Goal: Transaction & Acquisition: Purchase product/service

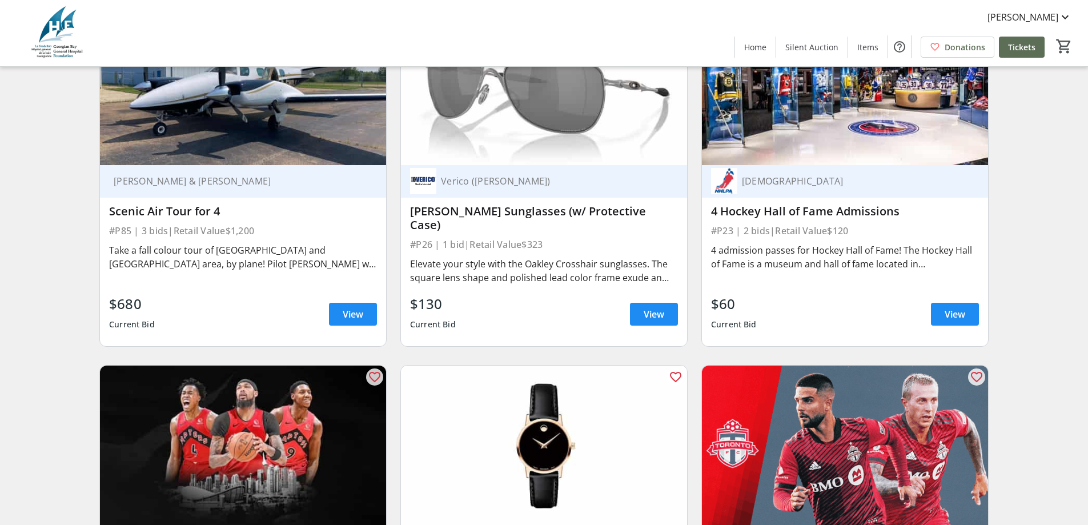
scroll to position [3428, 0]
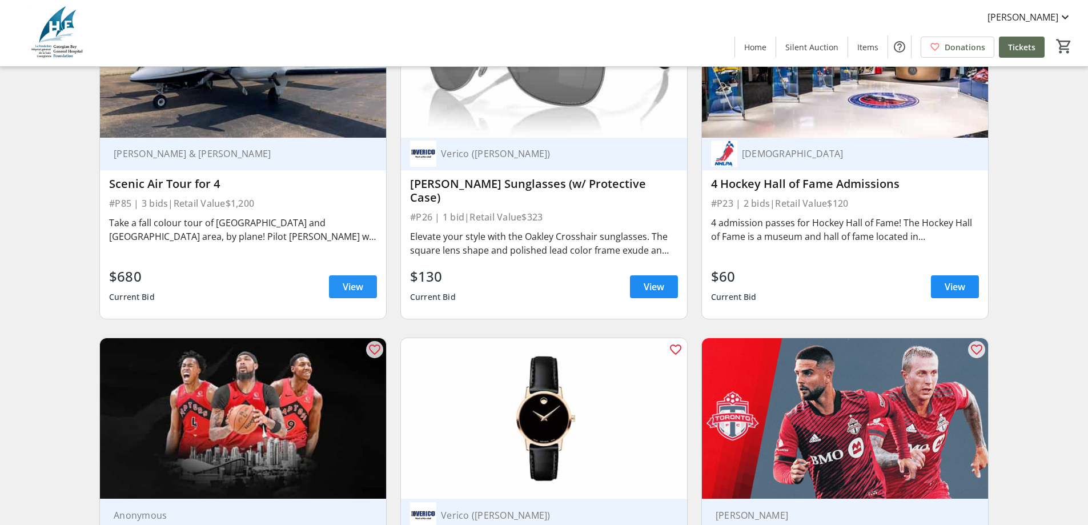
click at [367, 274] on span at bounding box center [353, 286] width 48 height 27
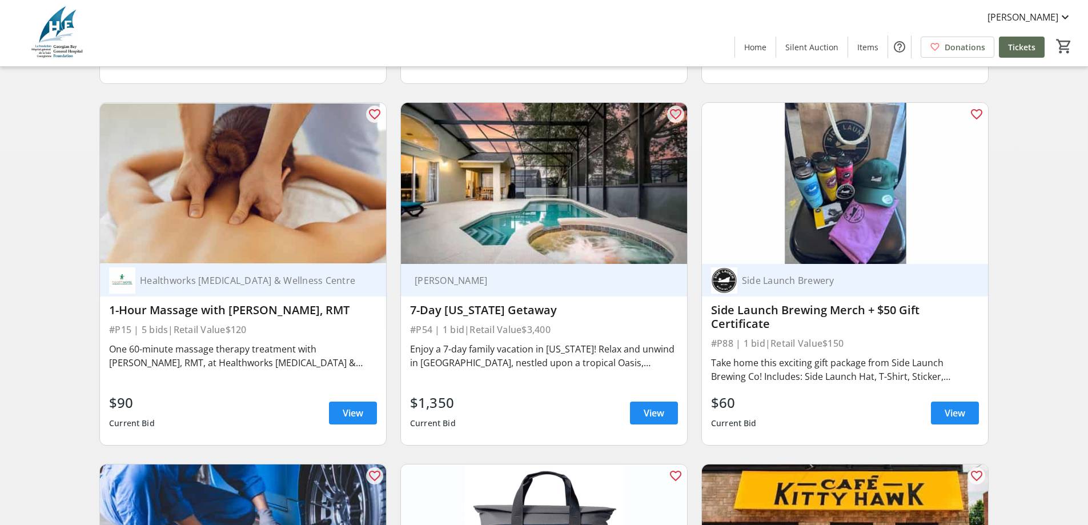
scroll to position [2594, 0]
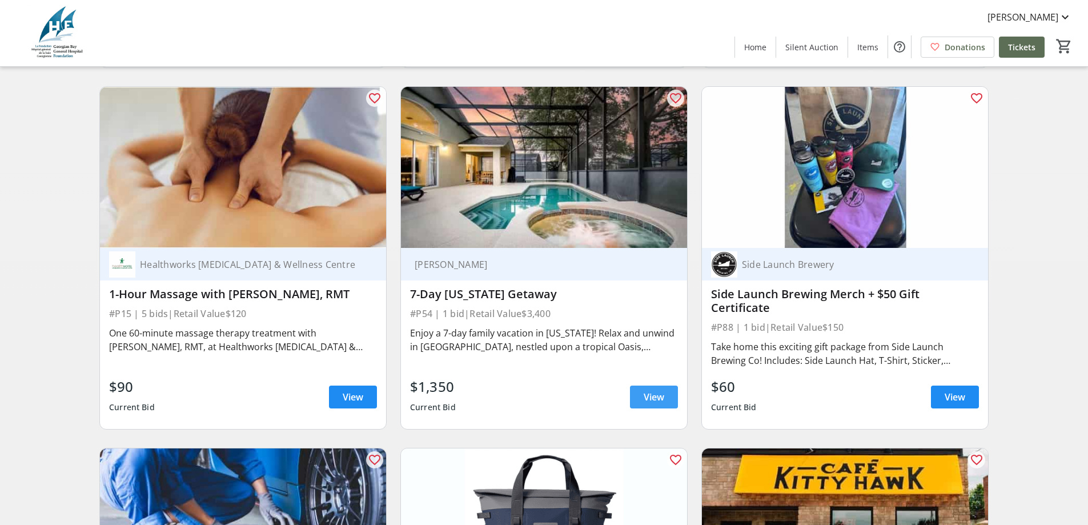
click at [664, 392] on span "View" at bounding box center [654, 397] width 21 height 14
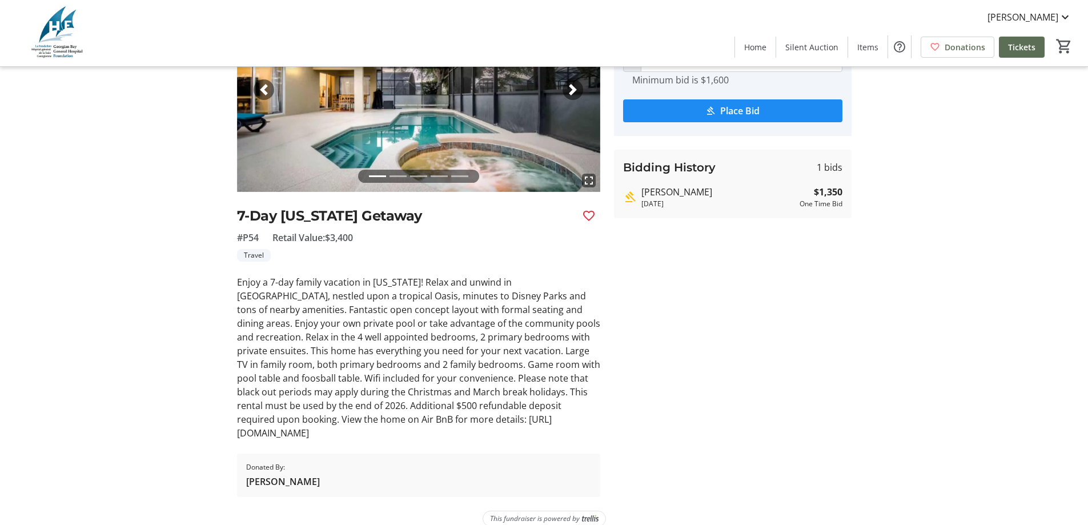
scroll to position [93, 0]
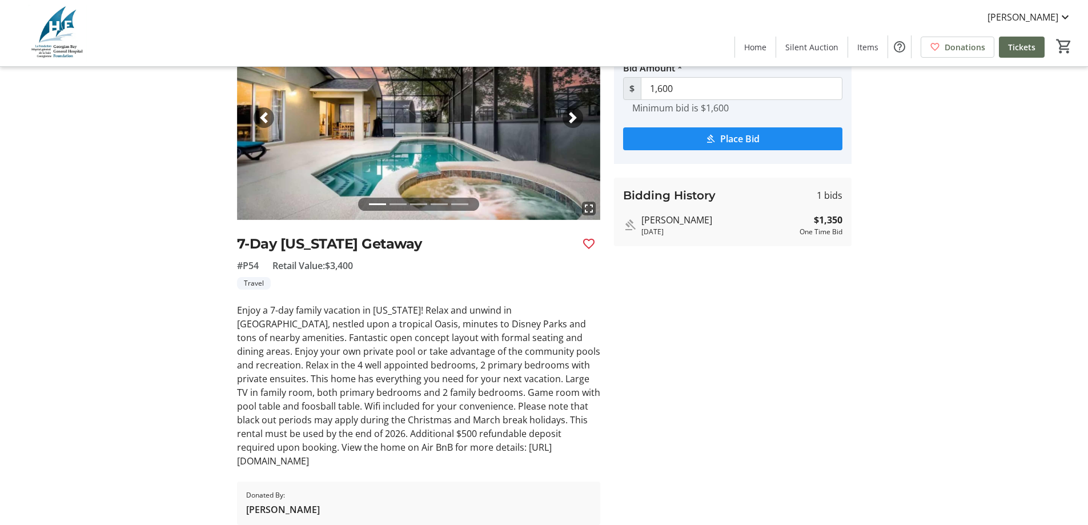
type input "1,850"
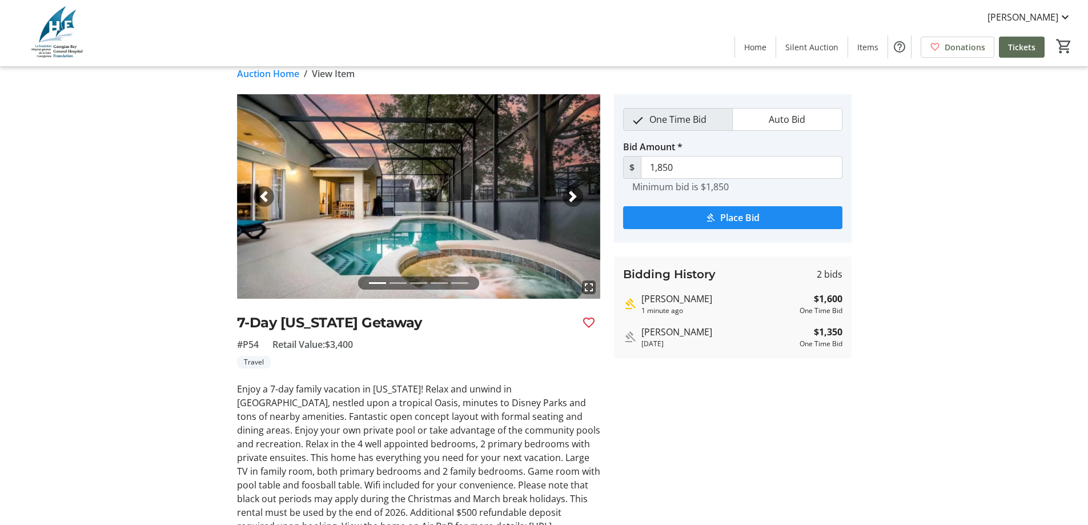
scroll to position [0, 0]
